Goal: Use online tool/utility: Utilize a website feature to perform a specific function

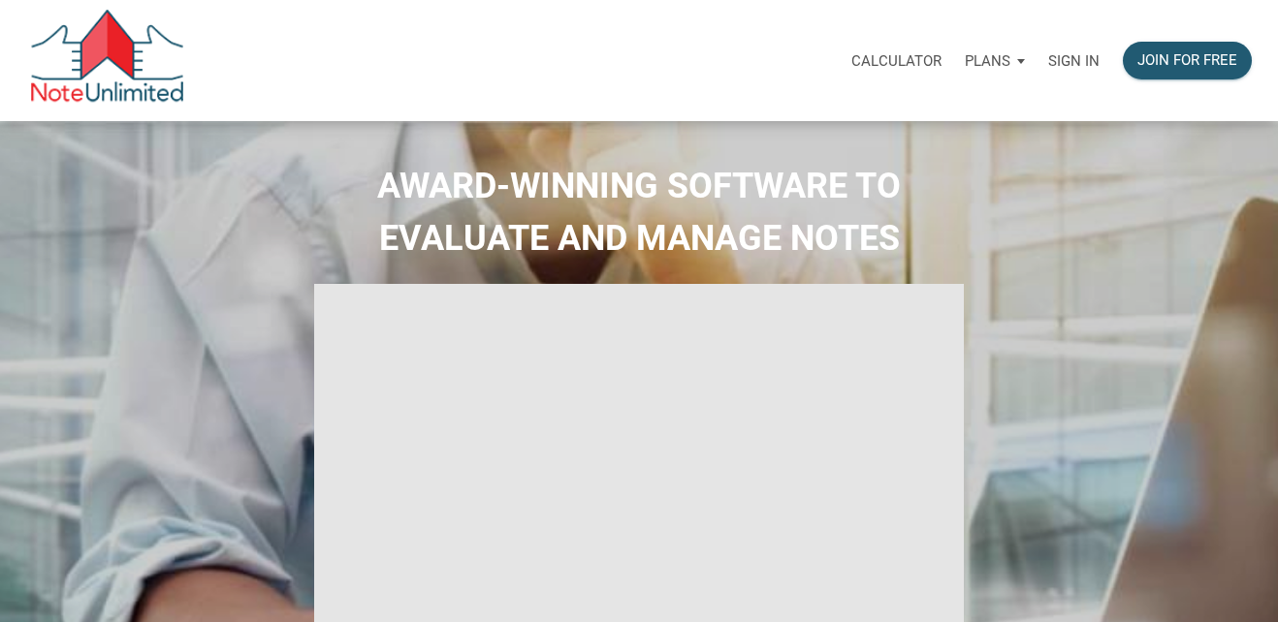
select select
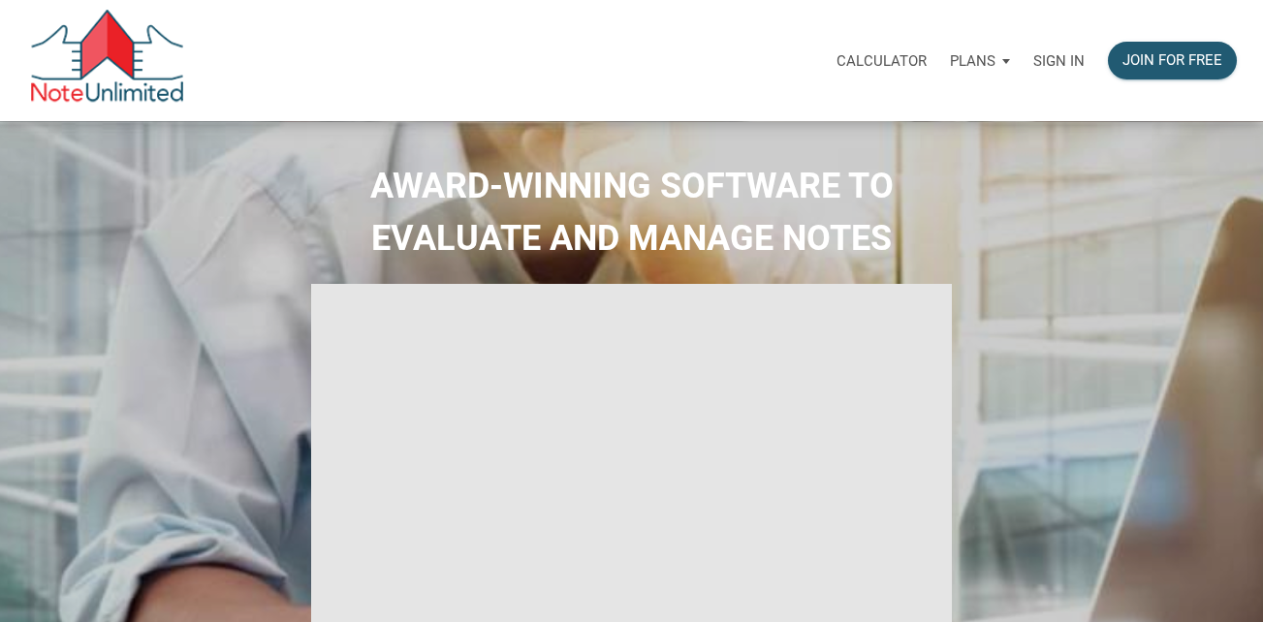
type input "Introduction to new features"
select select
click at [1065, 59] on p "Sign in" at bounding box center [1058, 60] width 51 height 17
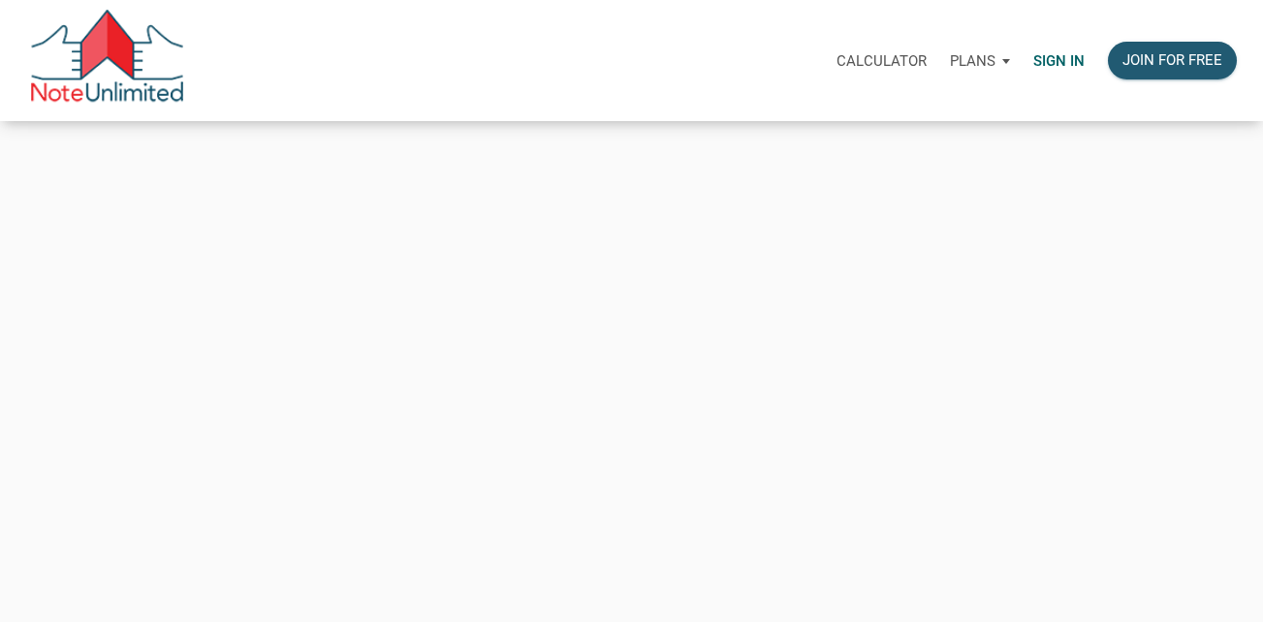
type input "[EMAIL_ADDRESS][DOMAIN_NAME]"
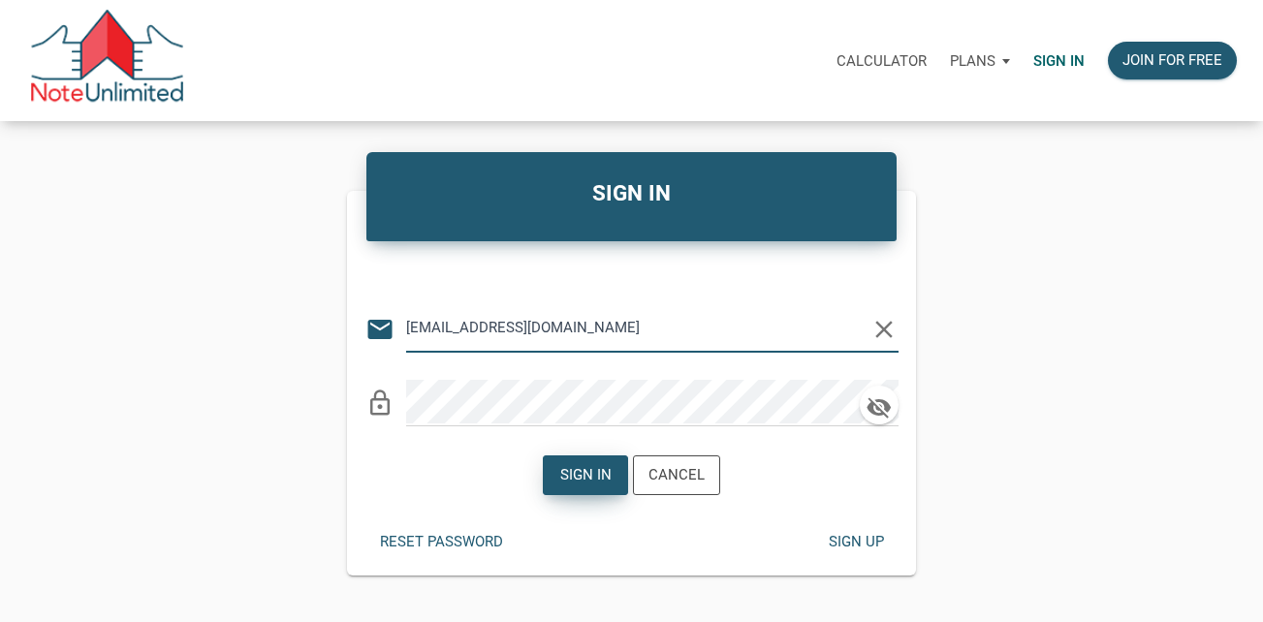
click at [611, 480] on div "Sign in" at bounding box center [585, 475] width 51 height 22
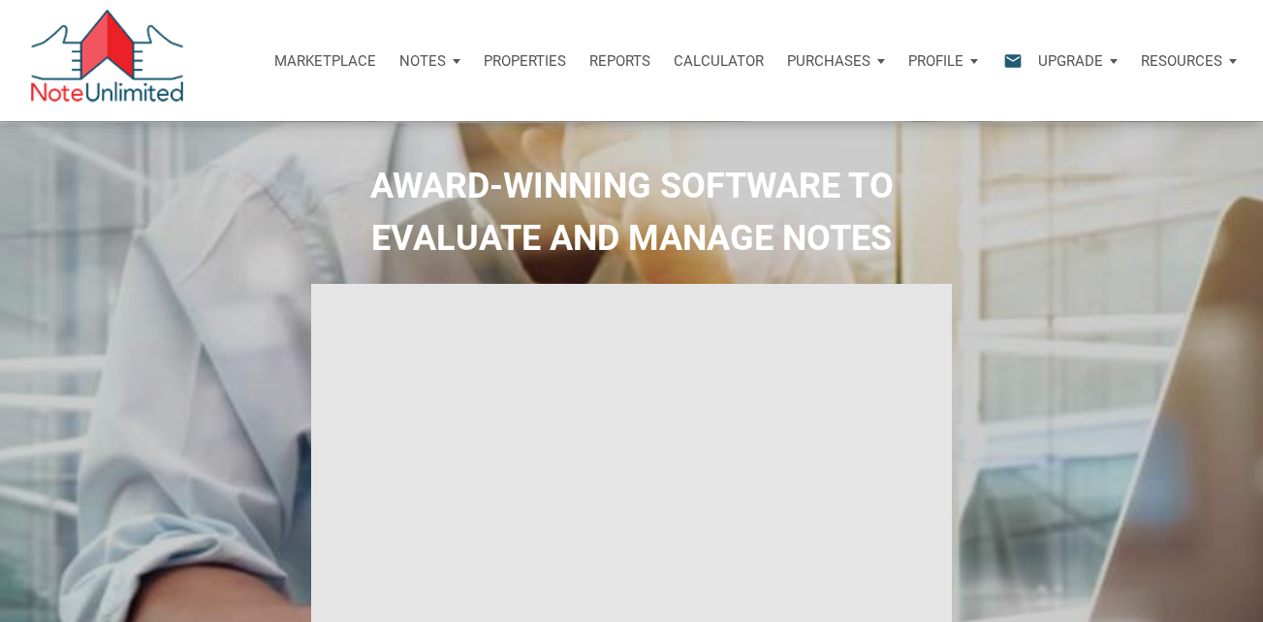
type input "Introduction to new features"
select select
click at [743, 63] on p "Calculator" at bounding box center [719, 60] width 90 height 17
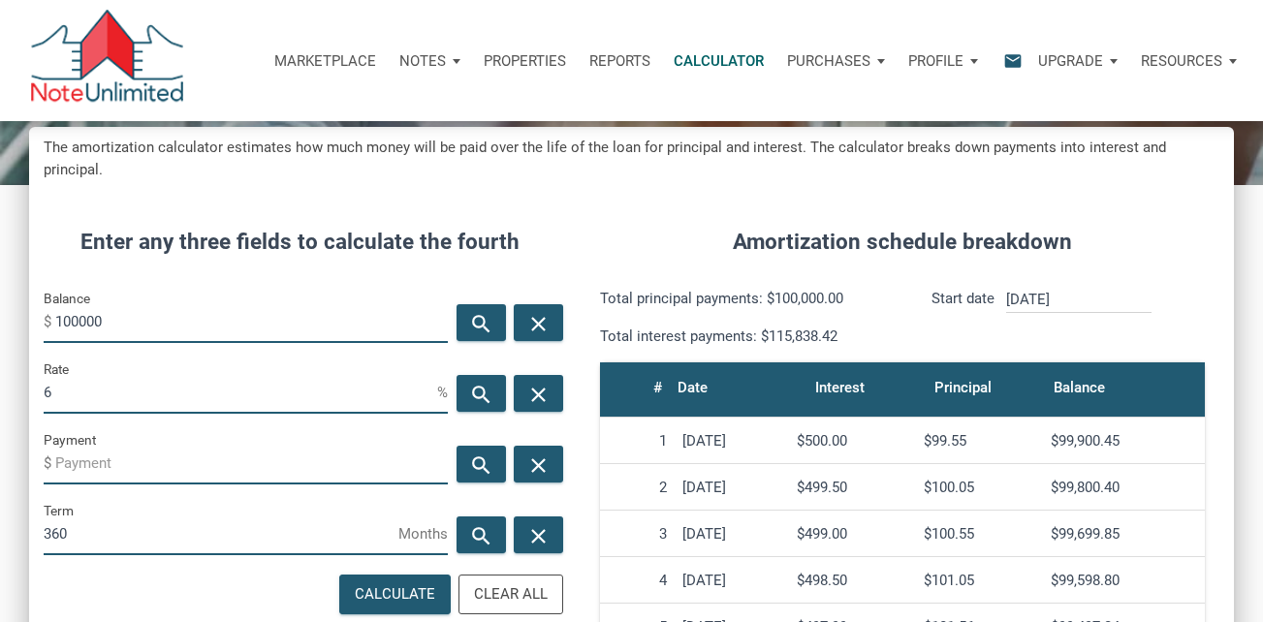
scroll to position [194, 0]
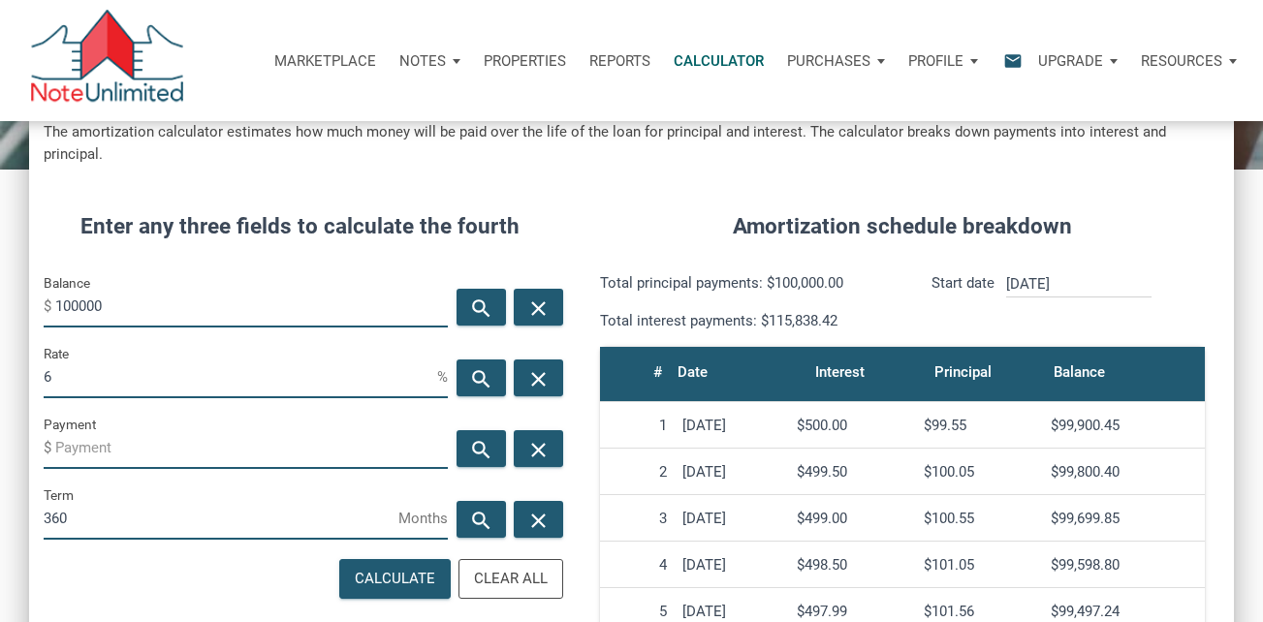
click at [175, 284] on input "100000" at bounding box center [251, 306] width 393 height 44
type input "1"
type input "142000"
click at [109, 355] on input "6" at bounding box center [241, 377] width 394 height 44
type input "8"
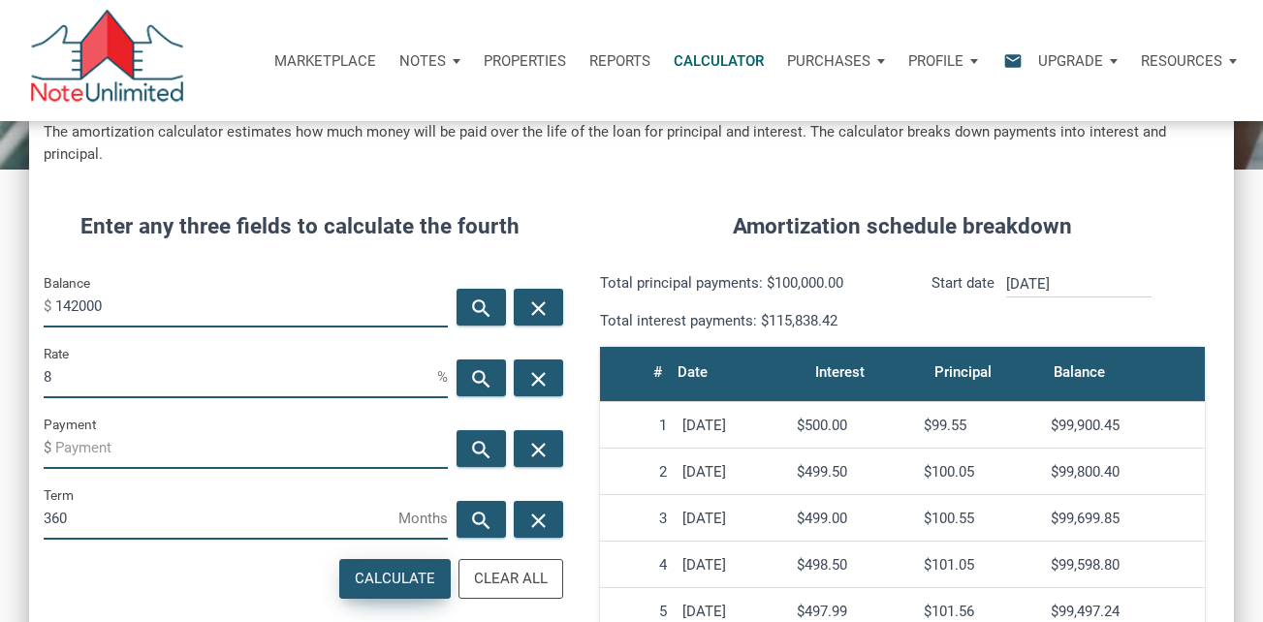
click at [377, 568] on div "Calculate" at bounding box center [395, 579] width 80 height 22
type input "-1041.95"
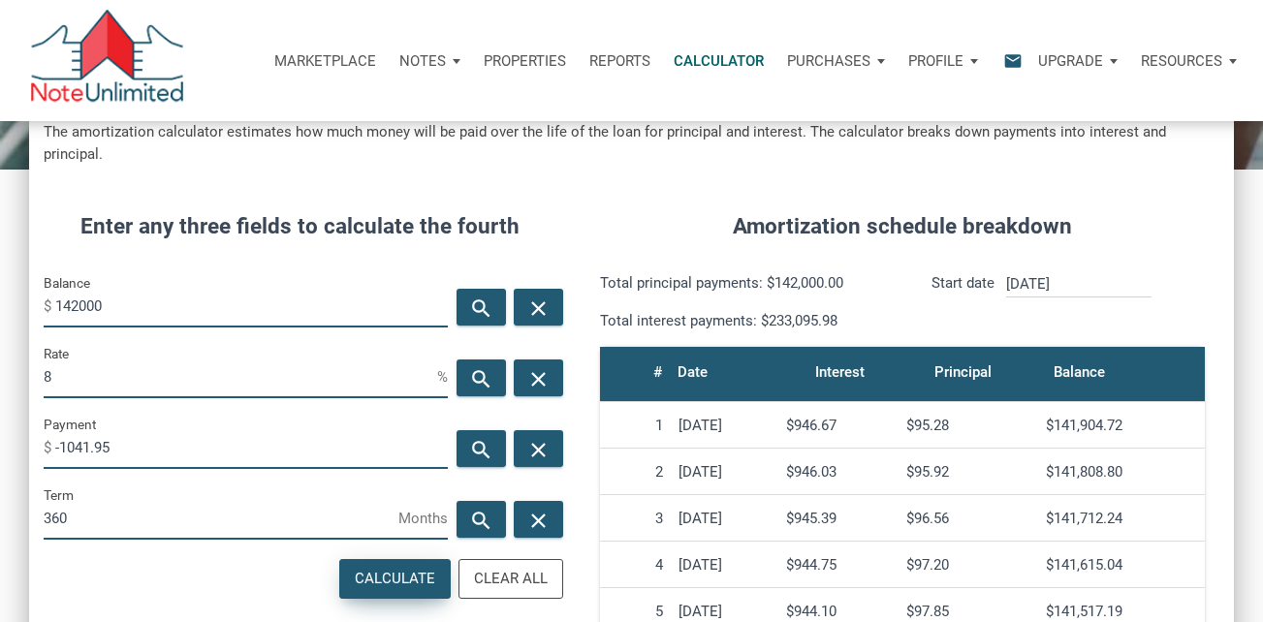
scroll to position [913, 1205]
click at [79, 289] on input "142000" at bounding box center [251, 306] width 393 height 44
type input "140000"
click at [545, 438] on icon "close" at bounding box center [538, 450] width 23 height 24
click at [426, 568] on div "Calculate" at bounding box center [395, 579] width 80 height 22
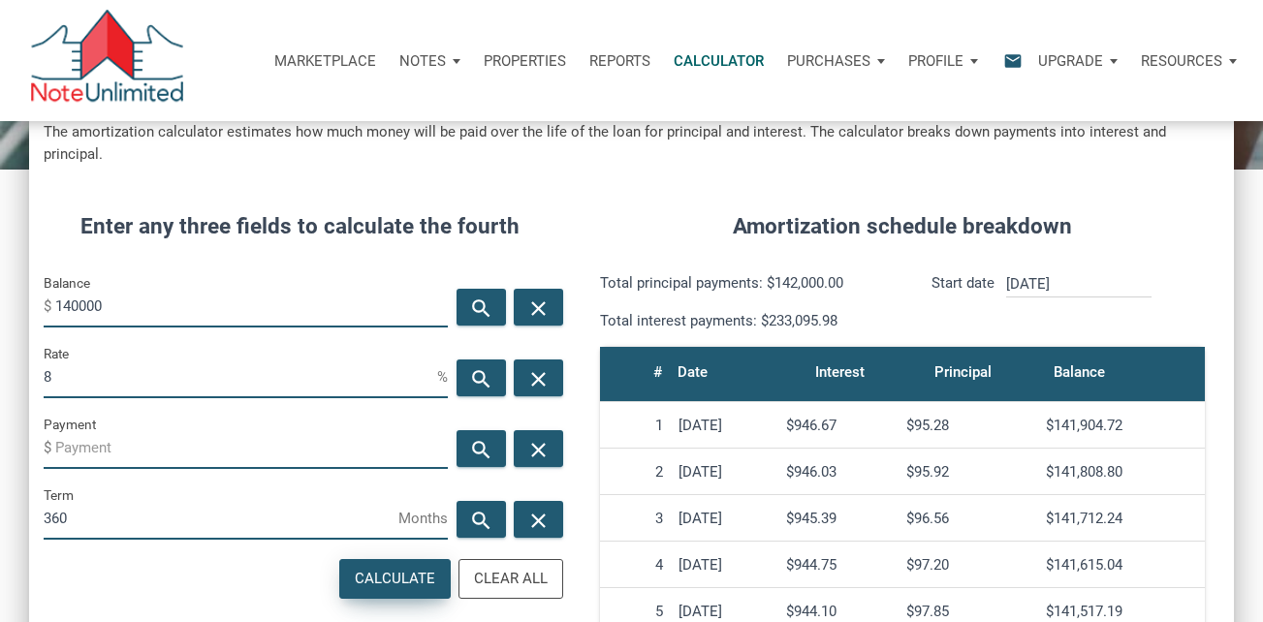
type input "-1027.27"
click at [552, 430] on div "close" at bounding box center [538, 448] width 49 height 37
drag, startPoint x: 79, startPoint y: 357, endPoint x: 25, endPoint y: 357, distance: 53.3
click at [25, 357] on div "CALCULATOR The amortization calculator estimates how much money will be paid ov…" at bounding box center [631, 487] width 1263 height 1121
type input "7"
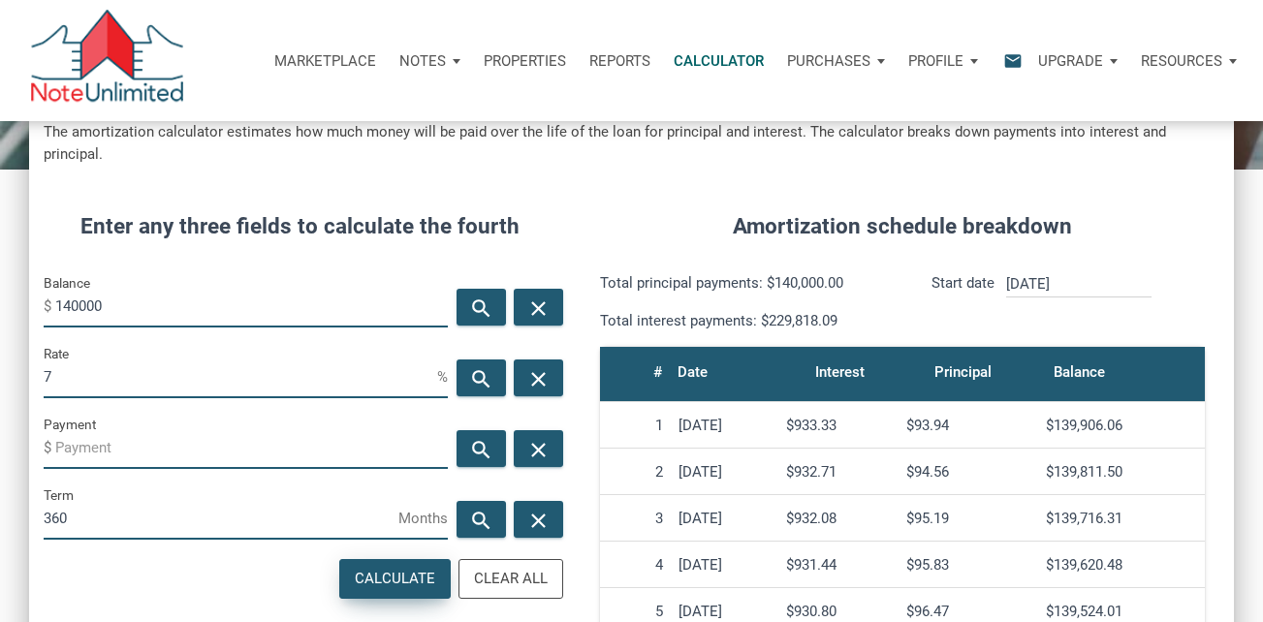
click at [420, 568] on div "Calculate" at bounding box center [395, 579] width 80 height 22
type input "-931.42"
